Goal: Task Accomplishment & Management: Manage account settings

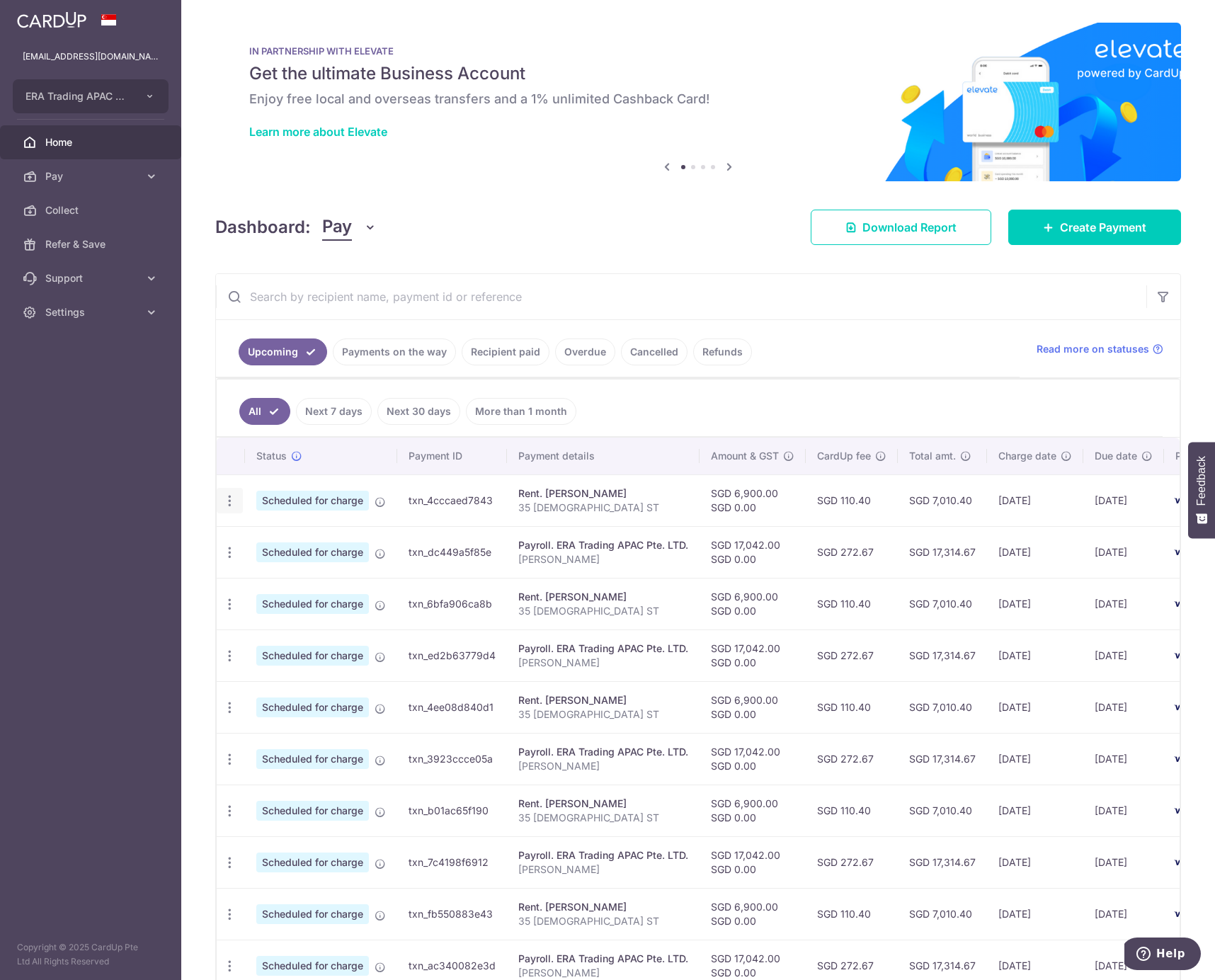
click at [227, 506] on icon "button" at bounding box center [229, 501] width 15 height 15
click at [266, 541] on span "Update payment" at bounding box center [305, 539] width 96 height 17
radio input "true"
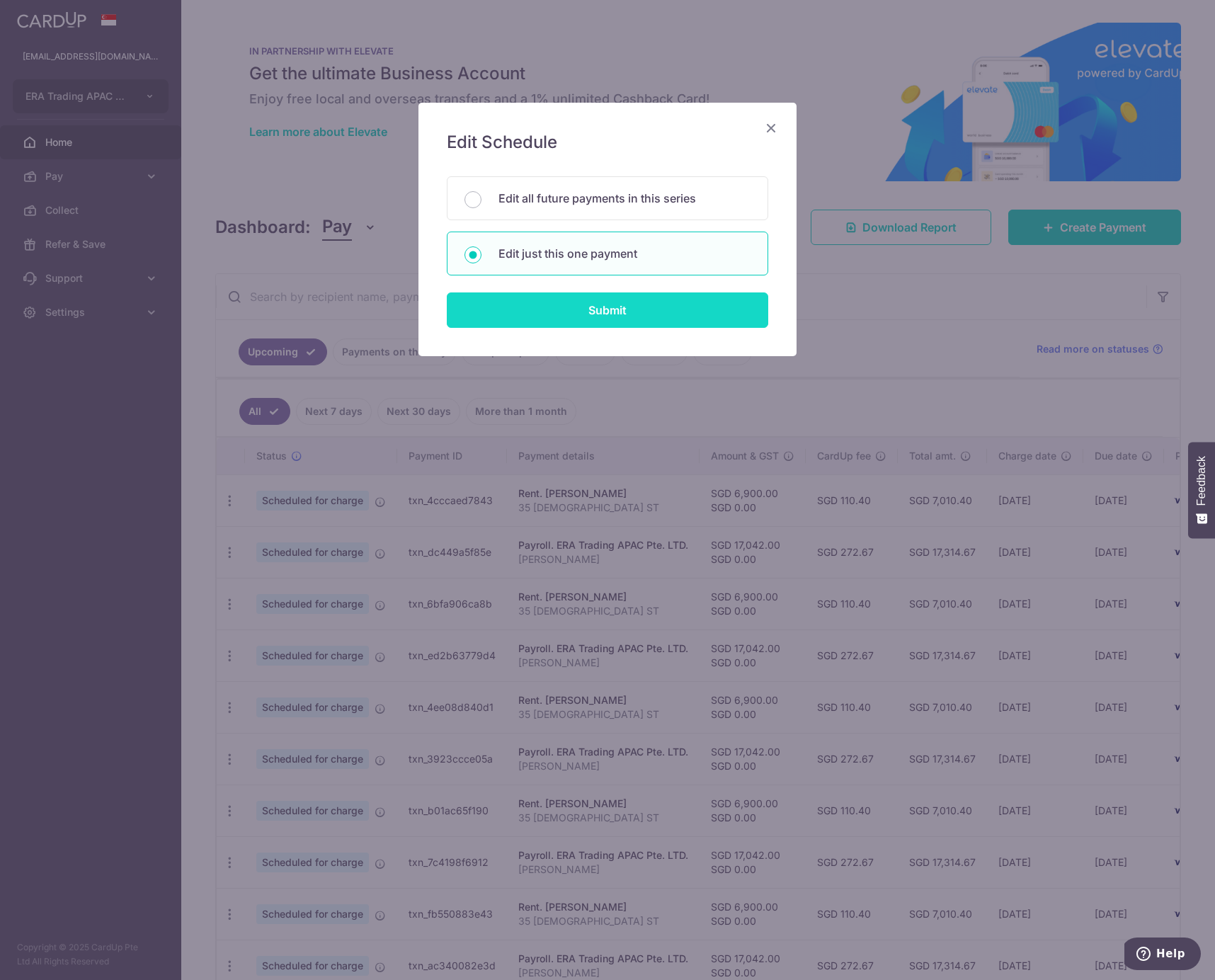
click at [578, 299] on input "Submit" at bounding box center [607, 310] width 321 height 36
radio input "true"
type input "6,900.00"
type input "0.00"
type input "[DATE]"
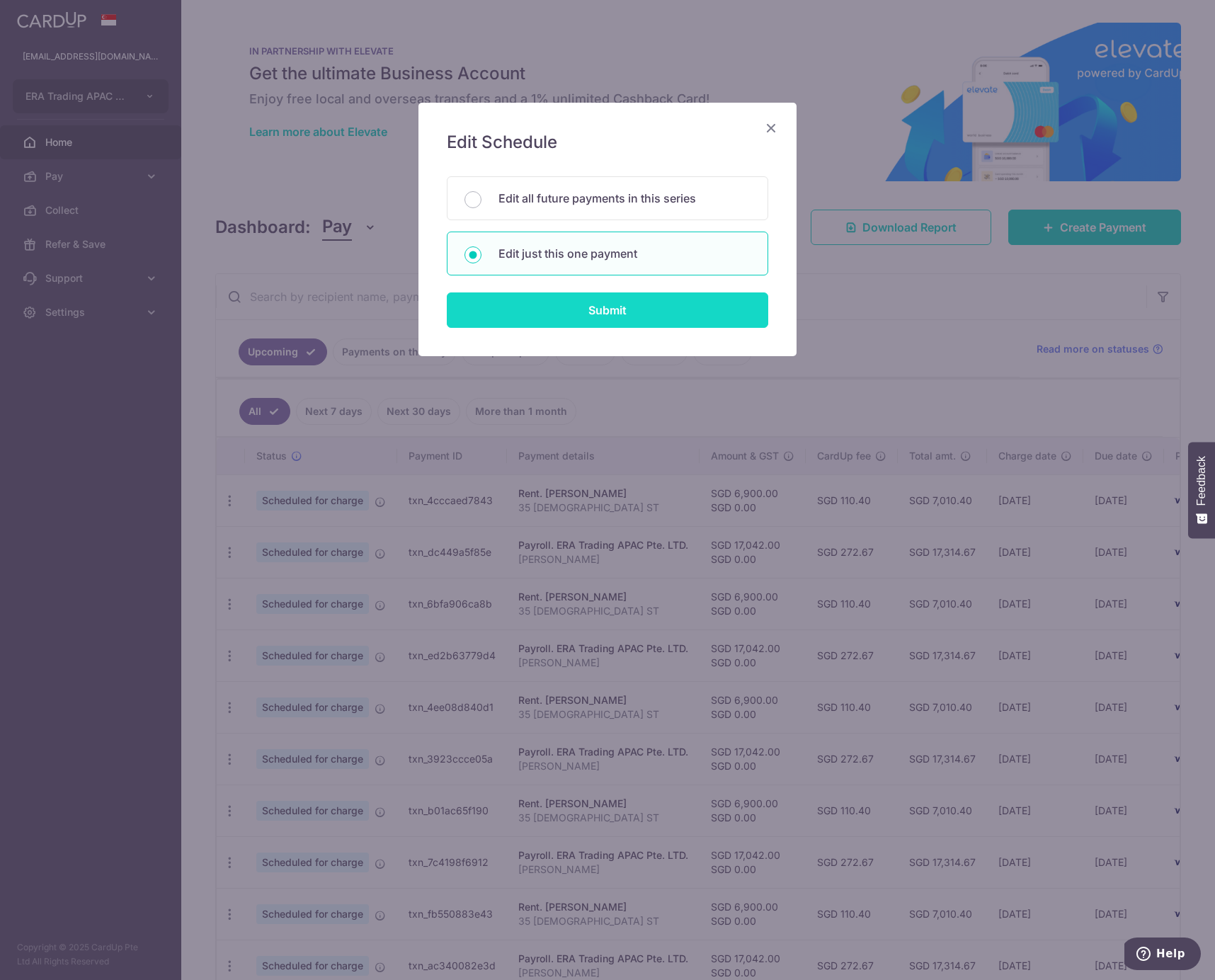
type input "35 [DEMOGRAPHIC_DATA] ST"
type input "Office Rent"
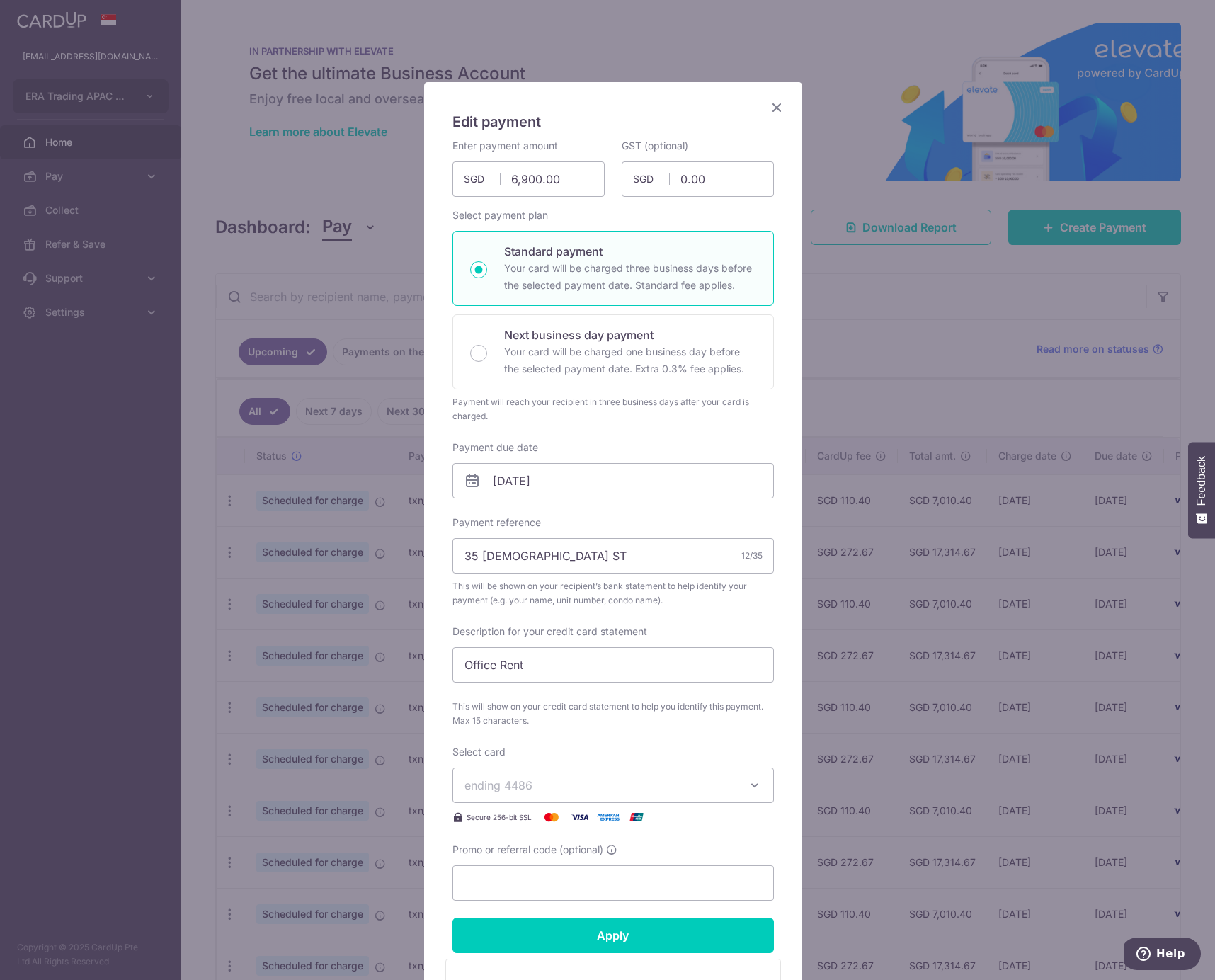
scroll to position [213, 0]
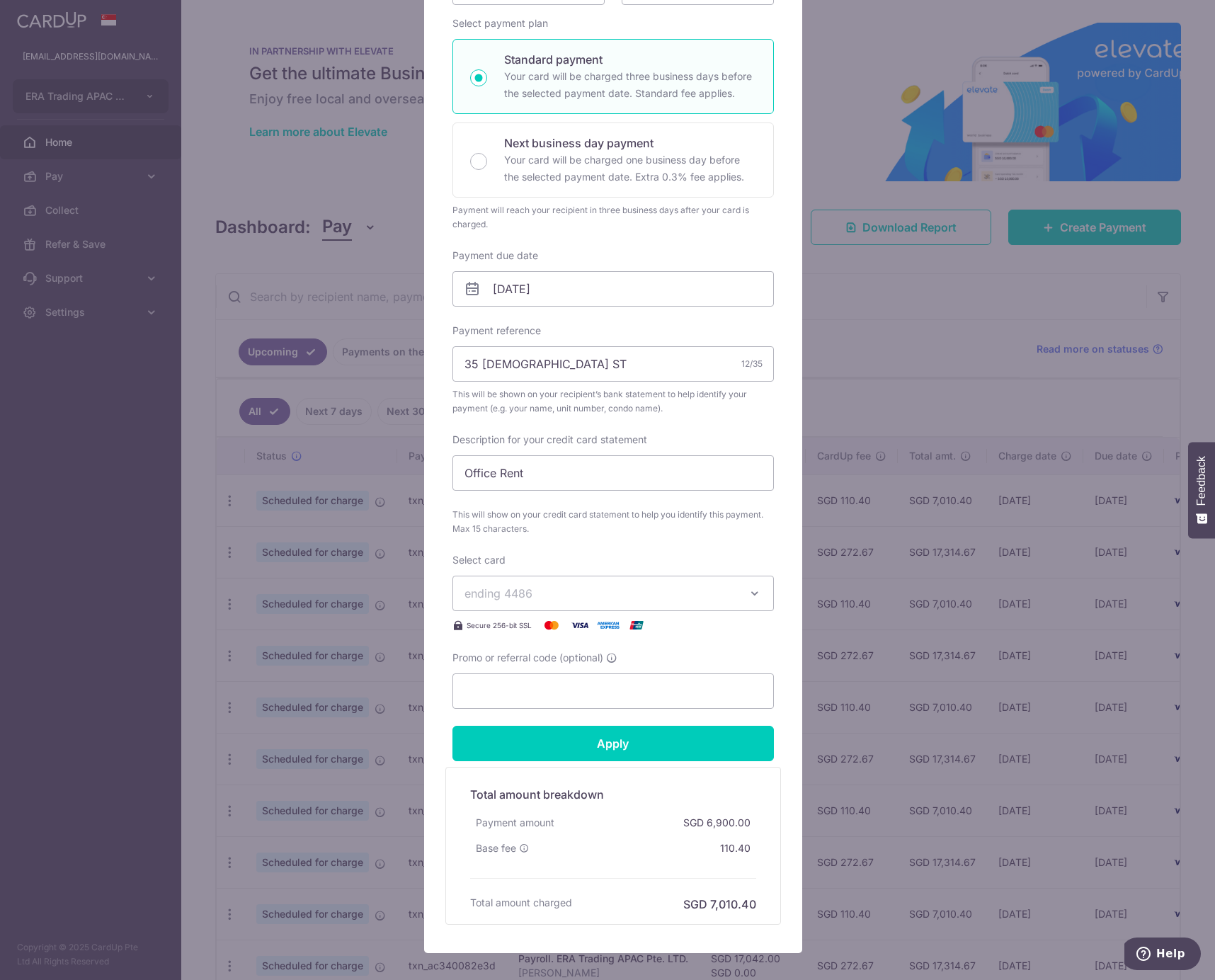
click at [605, 592] on span "ending 4486" at bounding box center [600, 593] width 272 height 17
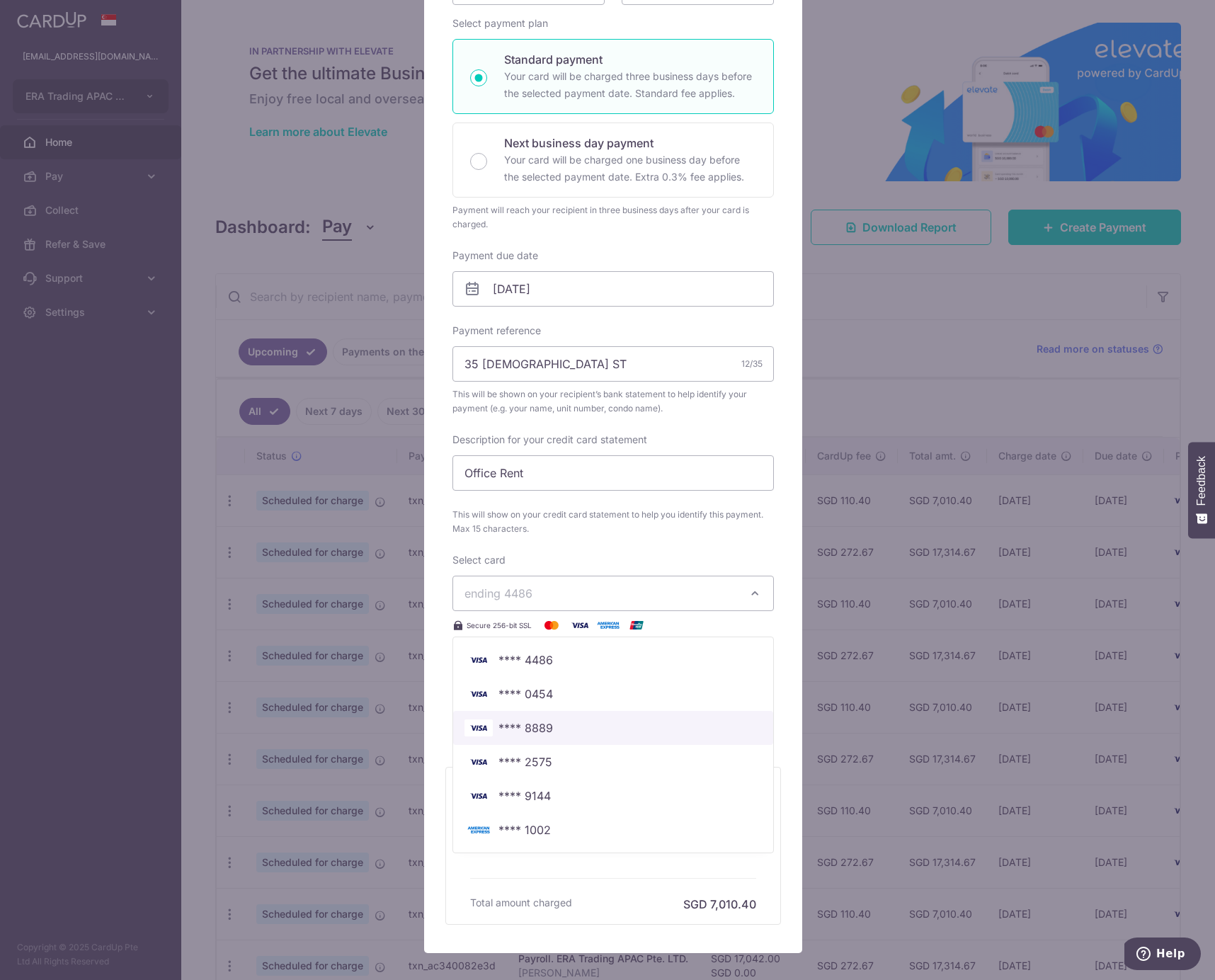
click at [574, 728] on span "**** 8889" at bounding box center [613, 728] width 297 height 17
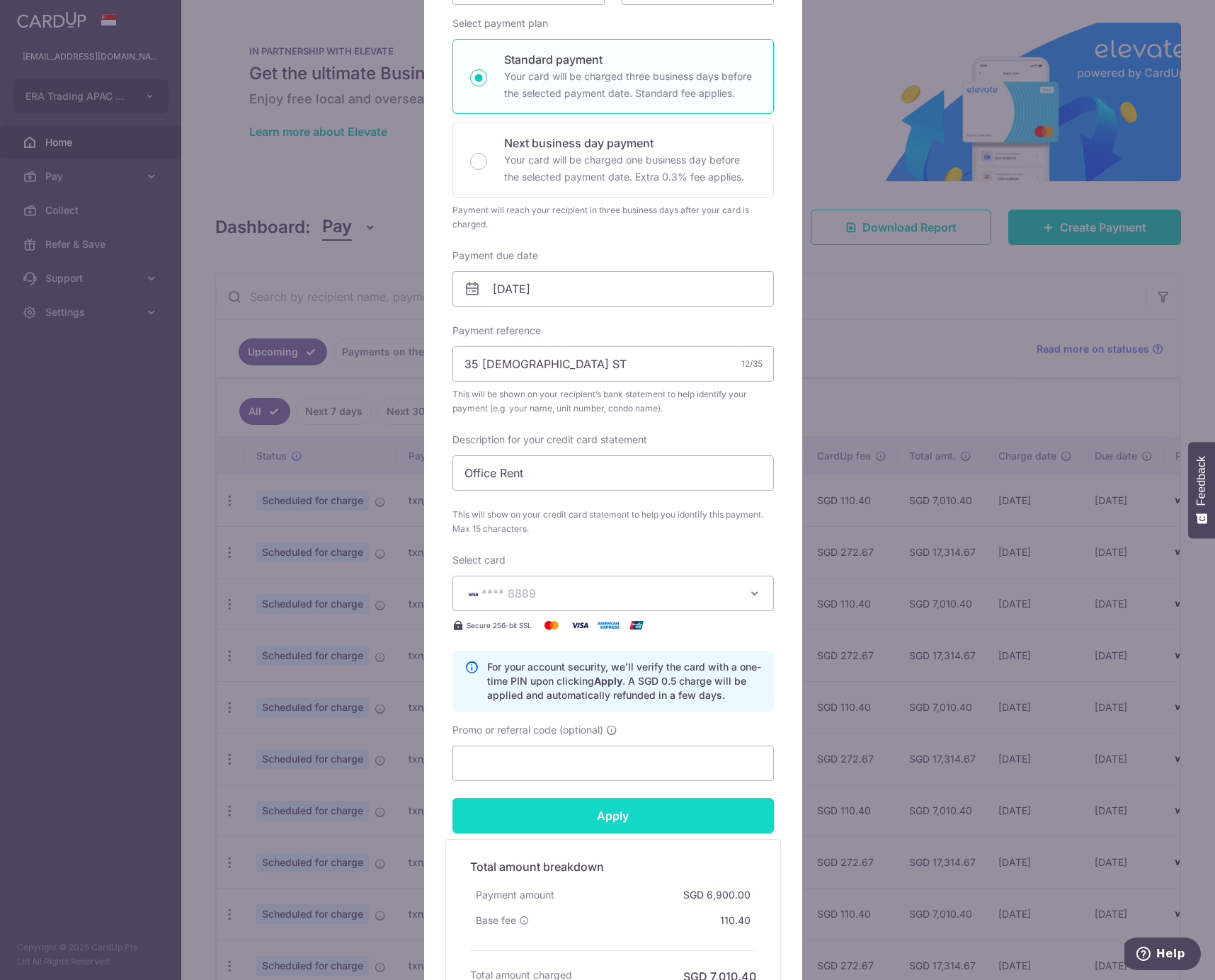
click at [592, 823] on input "Apply" at bounding box center [613, 815] width 321 height 36
click at [641, 818] on input "Apply" at bounding box center [613, 815] width 321 height 36
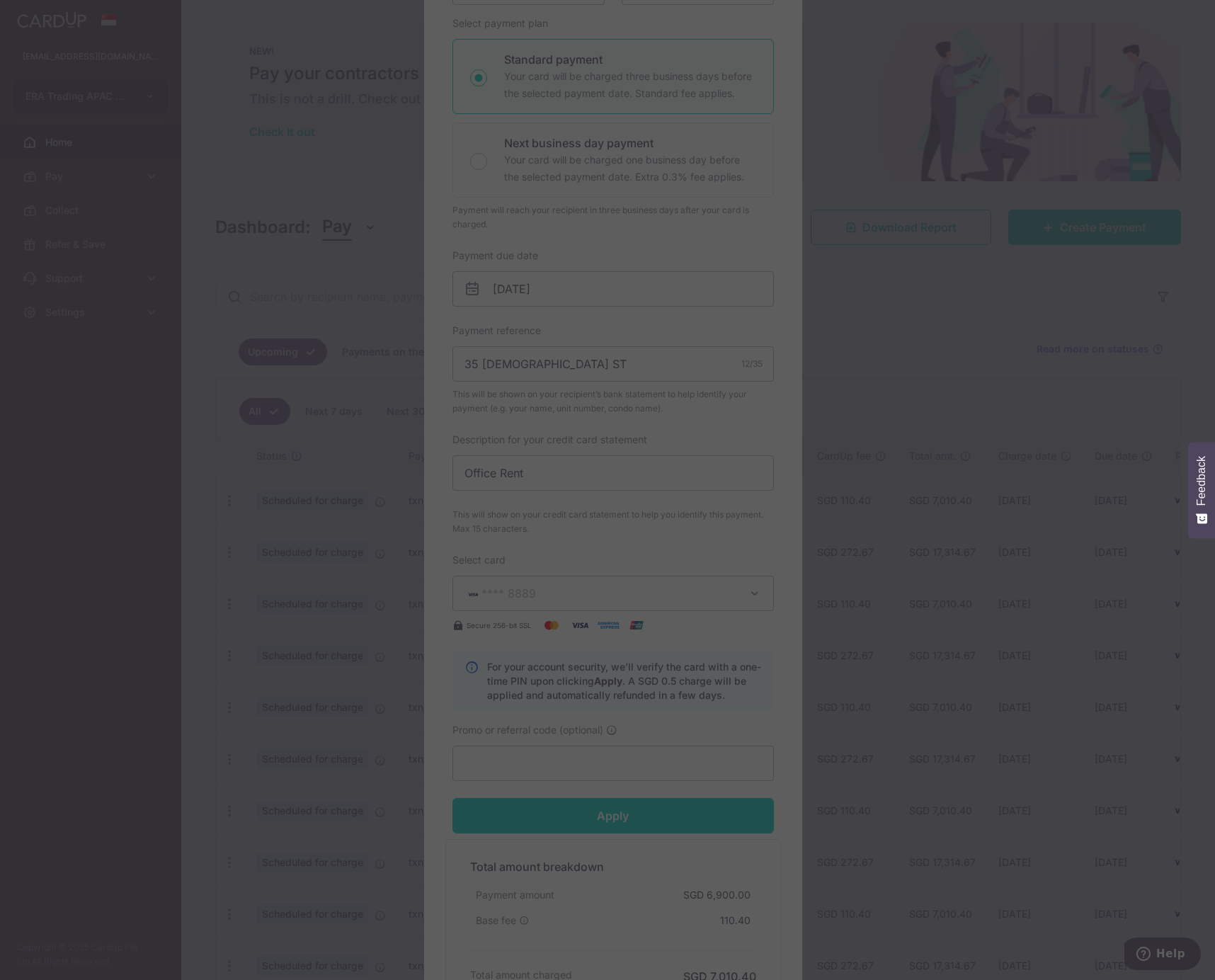
type input "Successfully Applied"
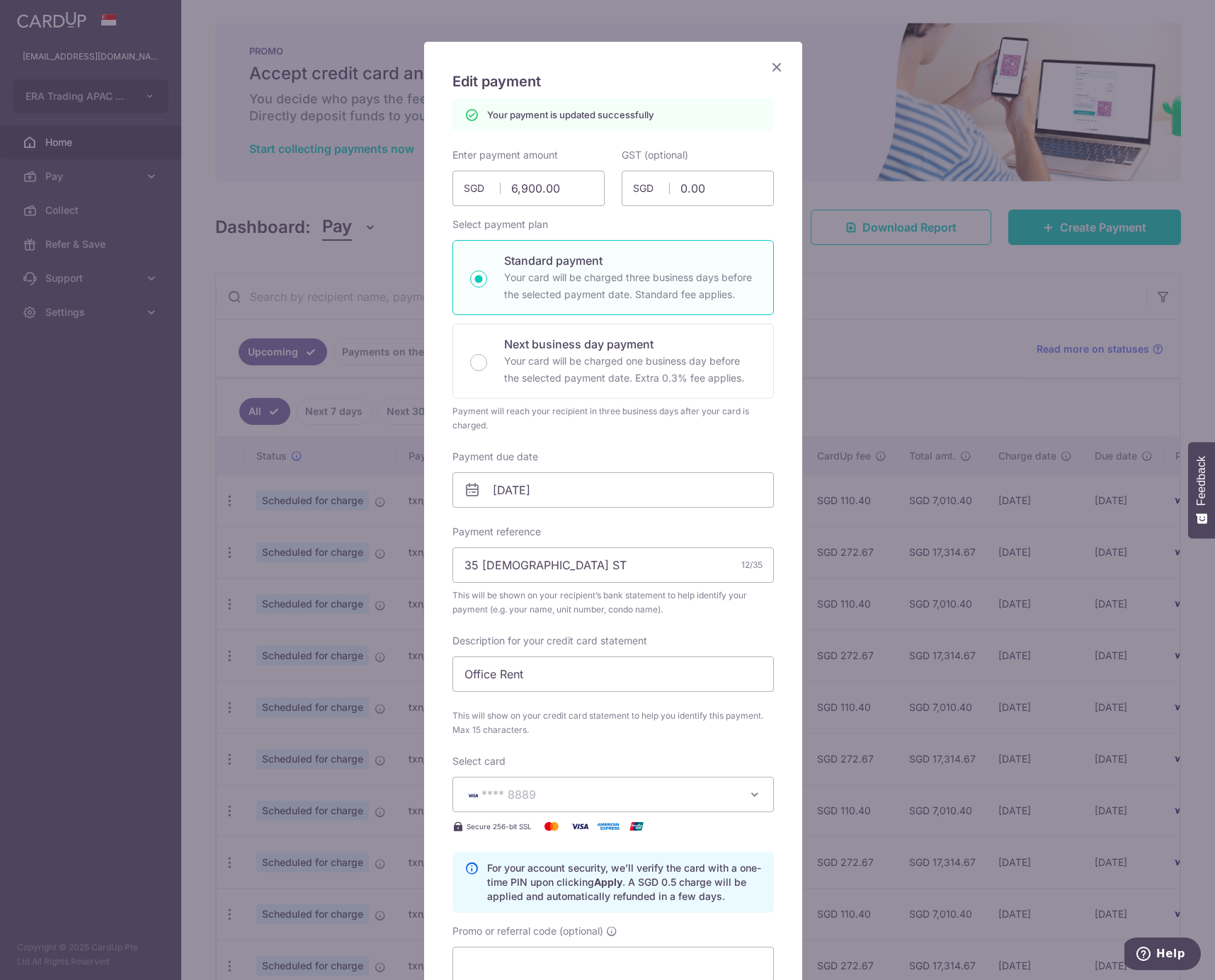
scroll to position [56, 0]
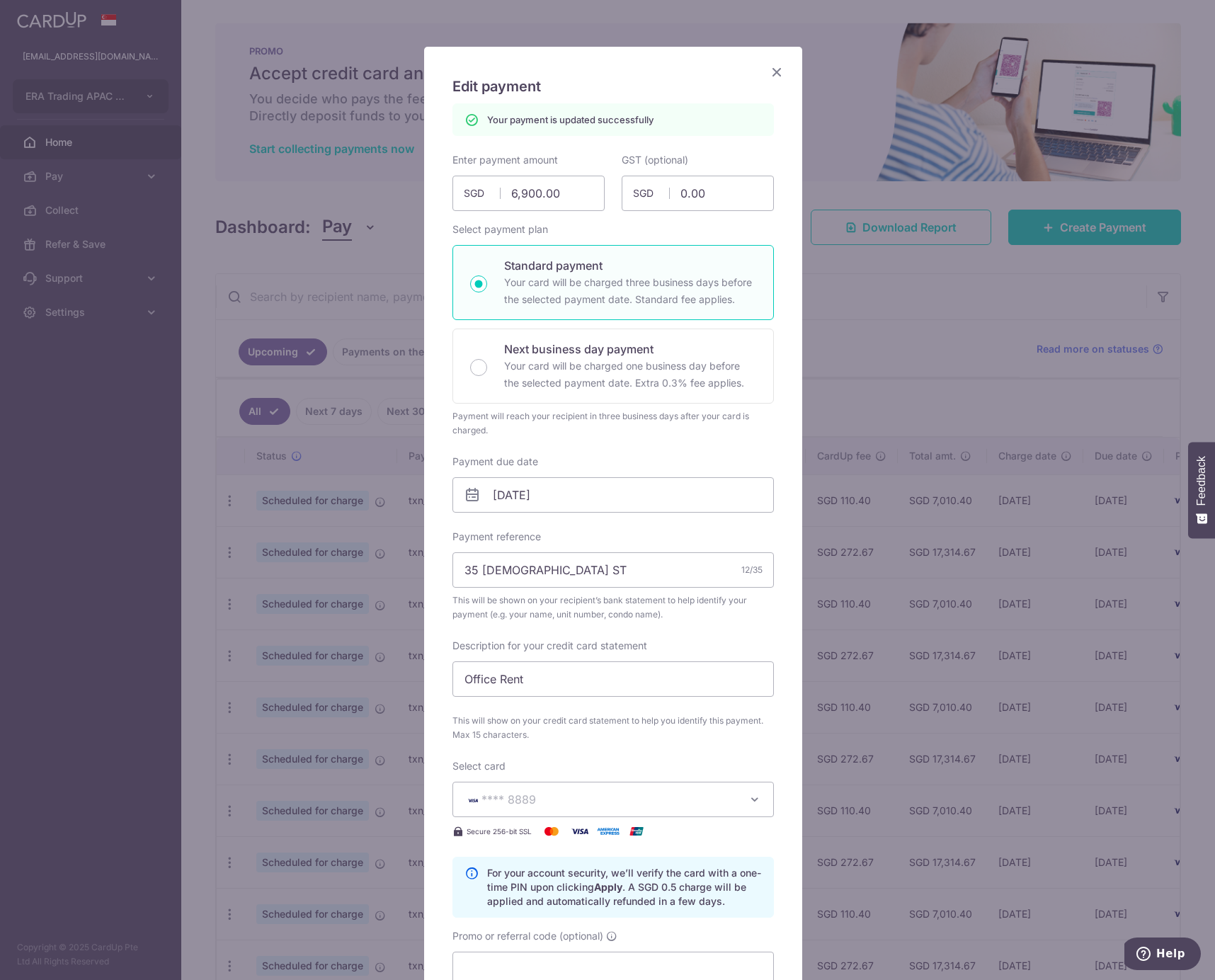
click at [770, 75] on icon "Close" at bounding box center [776, 72] width 17 height 17
